Goal: Task Accomplishment & Management: Complete application form

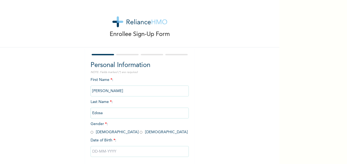
click at [91, 133] on input "radio" at bounding box center [92, 132] width 3 height 5
radio input "true"
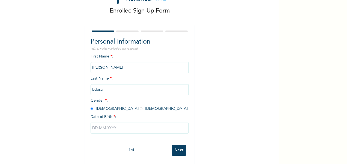
scroll to position [28, 0]
click at [113, 125] on input "text" at bounding box center [140, 128] width 98 height 11
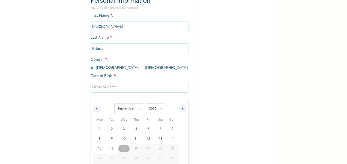
scroll to position [84, 0]
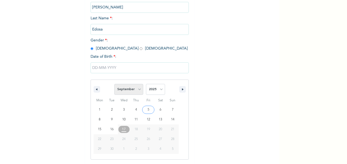
click at [137, 89] on select "January February March April May June July August September October November De…" at bounding box center [128, 89] width 29 height 11
click at [114, 84] on select "January February March April May June July August September October November De…" at bounding box center [128, 89] width 29 height 11
select select "8"
click at [161, 91] on select "2025 2024 2023 2022 2021 2020 2019 2018 2017 2016 2015 2014 2013 2012 2011 2010…" at bounding box center [155, 89] width 19 height 11
select select "1985"
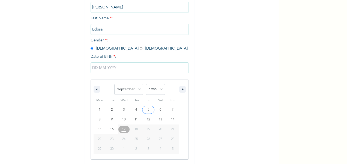
click at [146, 84] on select "2025 2024 2023 2022 2021 2020 2019 2018 2017 2016 2015 2014 2013 2012 2011 2010…" at bounding box center [155, 89] width 19 height 11
type input "[DATE]"
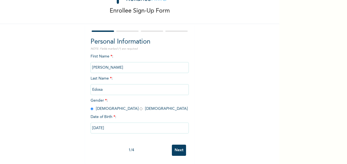
click at [94, 124] on input "[DATE]" at bounding box center [140, 128] width 98 height 11
select select "8"
select select "1985"
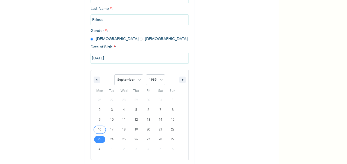
scroll to position [94, 0]
click at [140, 80] on select "January February March April May June July August September October November De…" at bounding box center [128, 79] width 29 height 11
select select "10"
click at [114, 74] on select "January February March April May June July August September October November De…" at bounding box center [128, 79] width 29 height 11
type input "[DATE]"
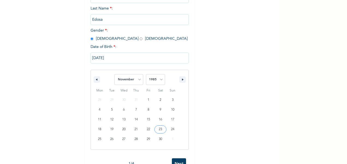
scroll to position [28, 0]
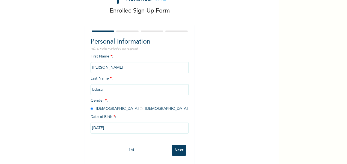
click at [182, 146] on input "Next" at bounding box center [179, 150] width 14 height 11
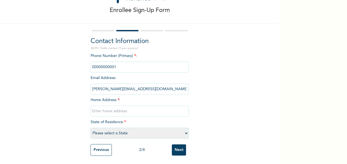
click at [127, 64] on input "phone" at bounding box center [140, 67] width 98 height 11
click at [117, 65] on input "phone" at bounding box center [140, 67] width 98 height 11
click at [138, 63] on input "phone" at bounding box center [140, 67] width 98 height 11
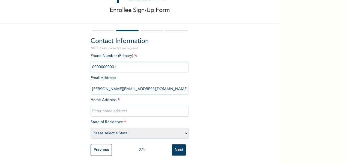
click at [138, 63] on input "phone" at bounding box center [140, 67] width 98 height 11
click at [132, 110] on input "text" at bounding box center [140, 111] width 98 height 11
type input "18 ODUTOLA STREET EGBEDA [GEOGRAPHIC_DATA]"
click at [181, 128] on select "Please select a State [PERSON_NAME] (FCT) [PERSON_NAME] Ibom [GEOGRAPHIC_DATA] …" at bounding box center [140, 133] width 98 height 11
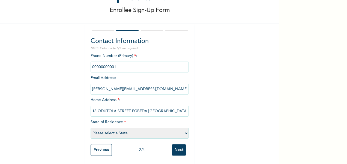
select select "25"
click at [91, 128] on select "Please select a State [PERSON_NAME] (FCT) [PERSON_NAME] Ibom [GEOGRAPHIC_DATA] …" at bounding box center [140, 133] width 98 height 11
click at [181, 145] on input "Next" at bounding box center [179, 150] width 14 height 11
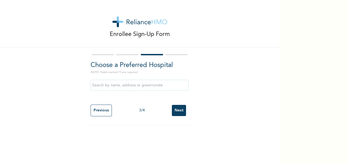
scroll to position [0, 0]
click at [101, 114] on input "Previous" at bounding box center [101, 111] width 21 height 12
select select "25"
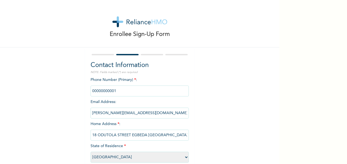
scroll to position [28, 0]
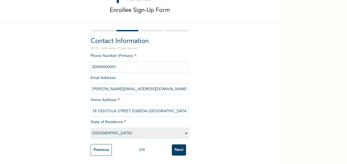
click at [184, 146] on input "Next" at bounding box center [179, 150] width 14 height 11
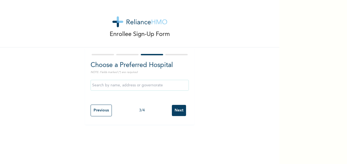
click at [142, 88] on input "text" at bounding box center [140, 85] width 98 height 11
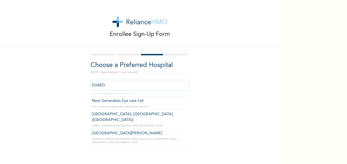
scroll to position [88, 0]
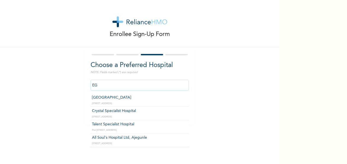
type input "E"
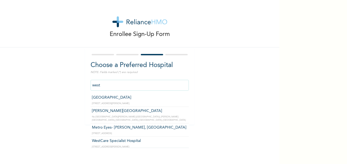
type input "WestCare Specialist Hospital"
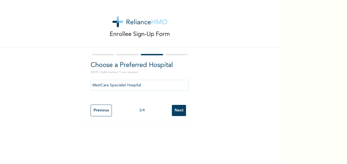
click at [177, 113] on input "Next" at bounding box center [179, 110] width 14 height 11
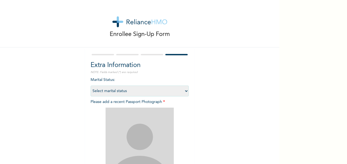
click at [174, 91] on select "Select marital status [DEMOGRAPHIC_DATA] Married [DEMOGRAPHIC_DATA] Widow/[DEMO…" at bounding box center [140, 91] width 98 height 11
select select "1"
click at [91, 86] on select "Select marital status [DEMOGRAPHIC_DATA] Married [DEMOGRAPHIC_DATA] Widow/[DEMO…" at bounding box center [140, 91] width 98 height 11
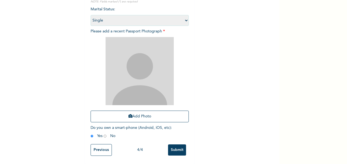
scroll to position [75, 0]
click at [143, 112] on button "Add Photo" at bounding box center [140, 117] width 98 height 12
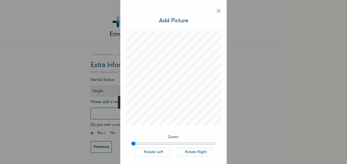
scroll to position [2, 0]
click at [218, 11] on span "×" at bounding box center [218, 10] width 5 height 11
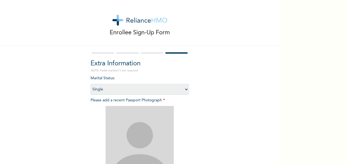
click at [130, 124] on img at bounding box center [140, 140] width 68 height 68
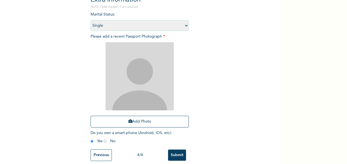
scroll to position [65, 0]
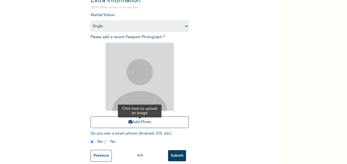
click at [141, 121] on button "Add Photo" at bounding box center [140, 123] width 98 height 12
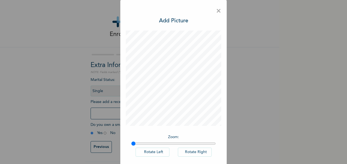
click at [195, 126] on div "Zoom : Rotate Left Rotate Right DONE" at bounding box center [173, 108] width 95 height 155
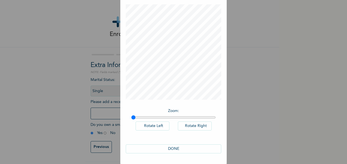
click at [178, 148] on button "DONE" at bounding box center [173, 149] width 95 height 9
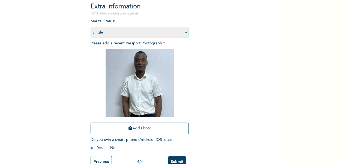
scroll to position [75, 0]
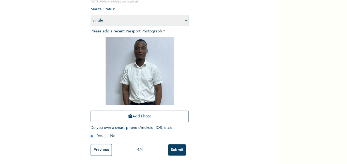
click at [180, 145] on input "Submit" at bounding box center [177, 150] width 18 height 11
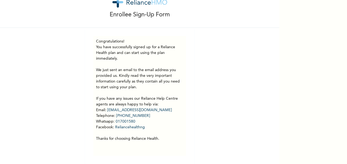
scroll to position [24, 0]
drag, startPoint x: 275, startPoint y: 107, endPoint x: 266, endPoint y: 52, distance: 55.5
click at [266, 52] on div "Enrollee Sign-Up Form Congratulations! You have successfully signed up for a Re…" at bounding box center [139, 72] width 279 height 184
